Goal: Information Seeking & Learning: Understand process/instructions

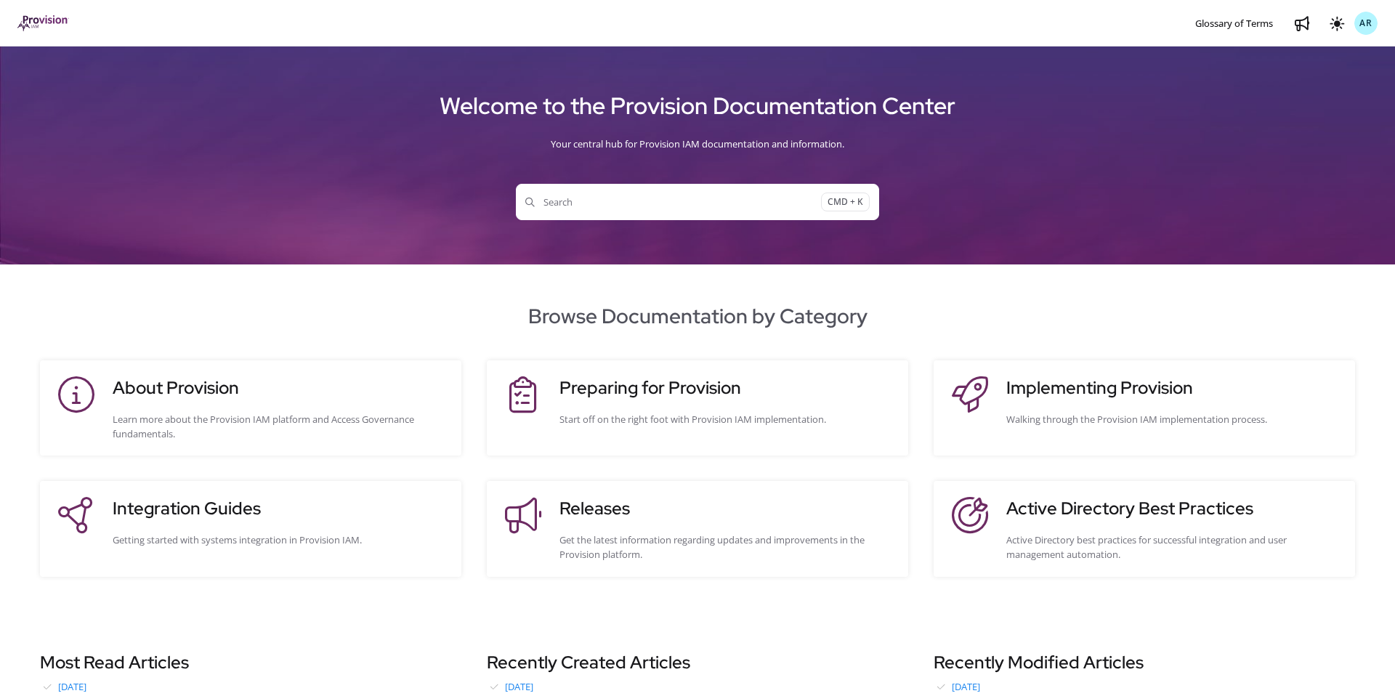
click at [208, 502] on h3 "Integration Guides" at bounding box center [280, 508] width 334 height 26
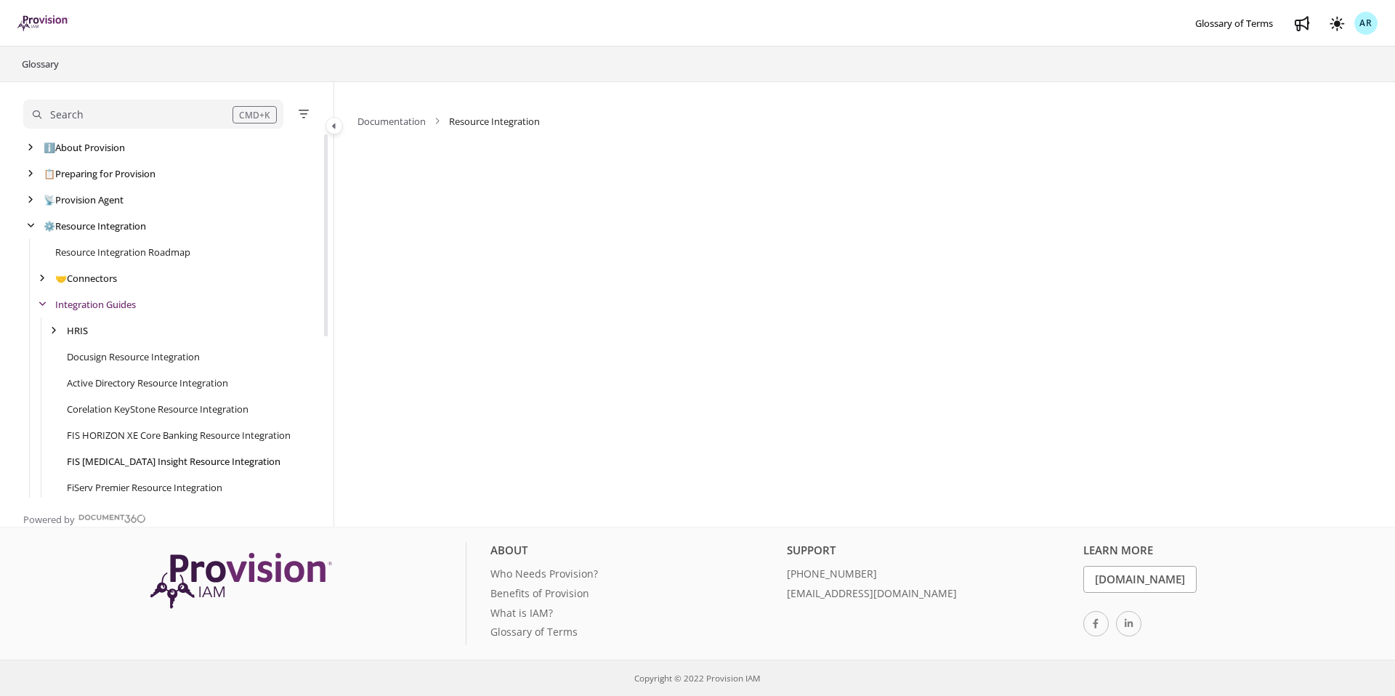
scroll to position [26, 0]
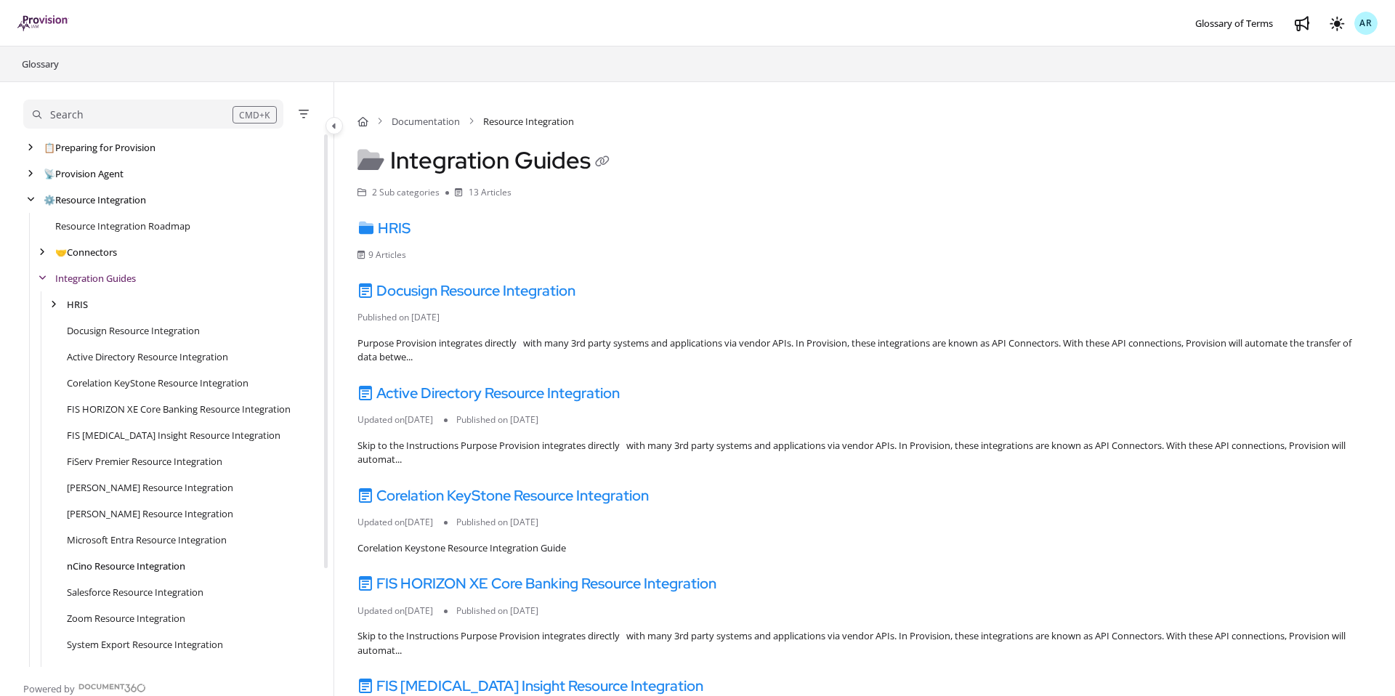
click at [113, 568] on link "nCino Resource Integration" at bounding box center [126, 566] width 118 height 15
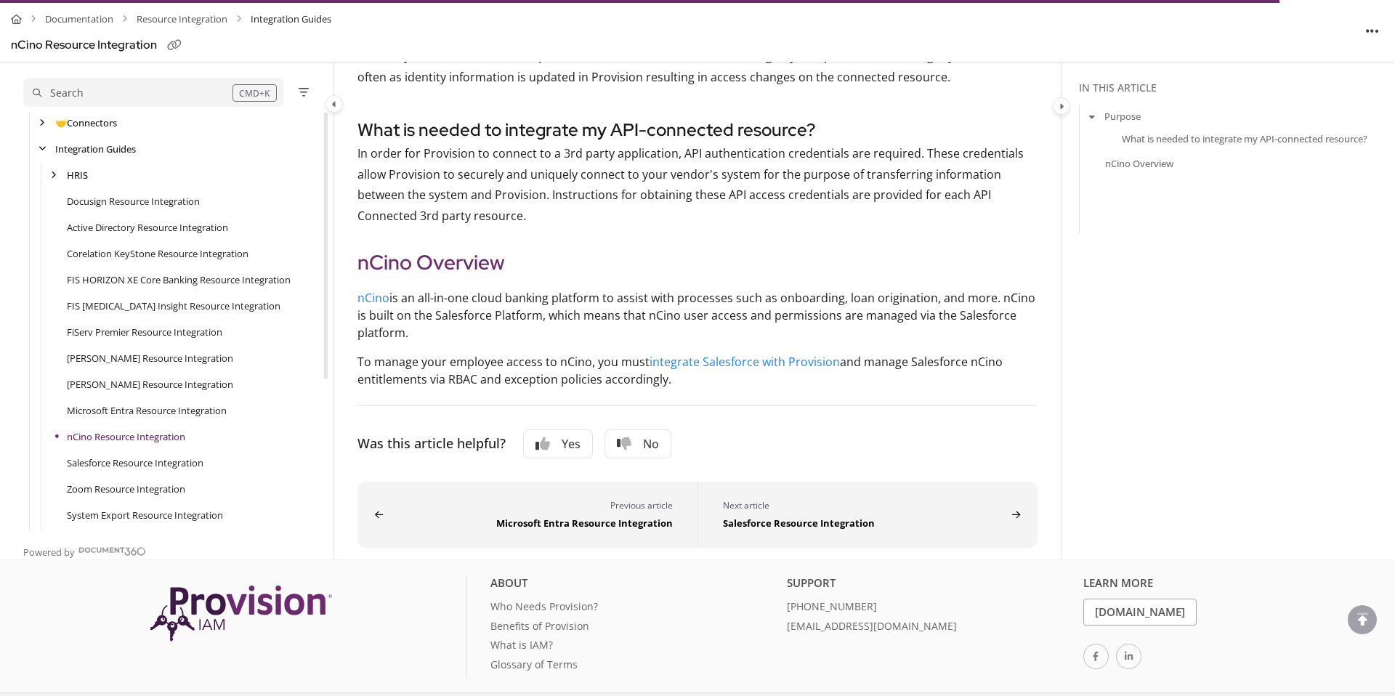
scroll to position [373, 0]
click at [734, 362] on link "integrate Salesforce with Provision" at bounding box center [744, 361] width 190 height 16
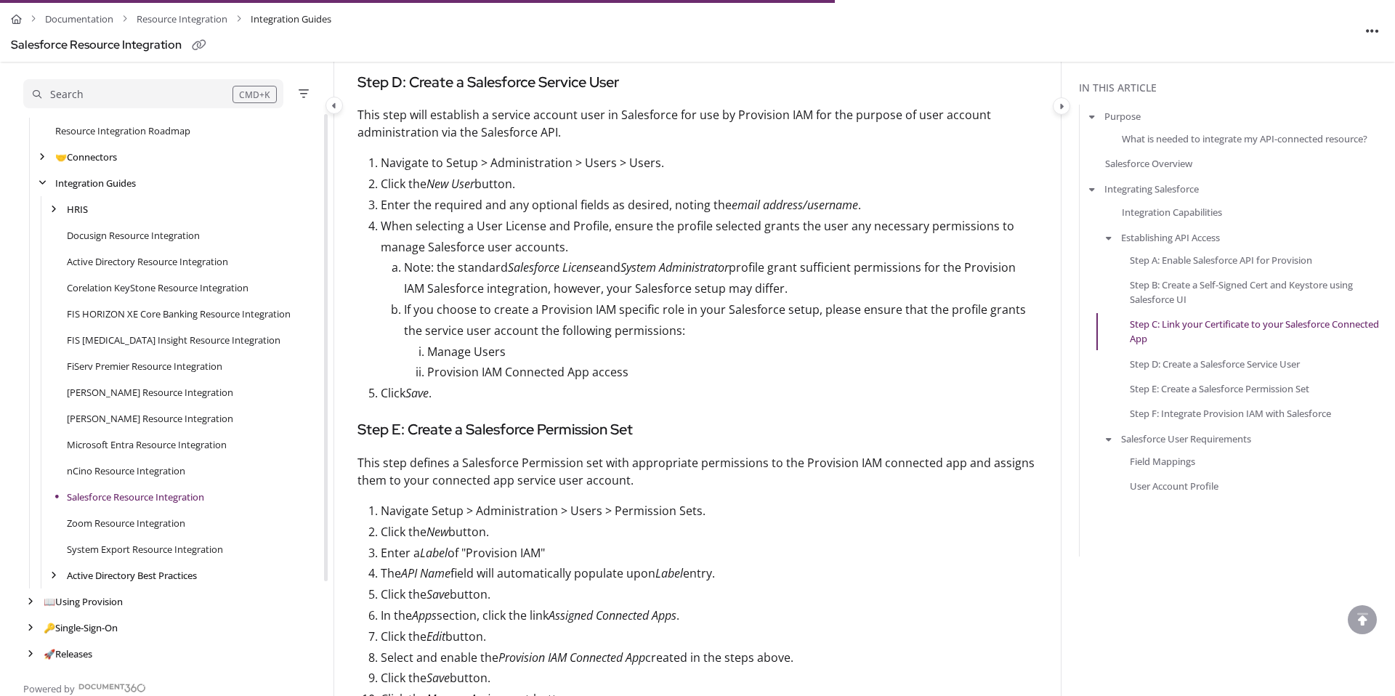
scroll to position [2590, 0]
